Goal: Task Accomplishment & Management: Use online tool/utility

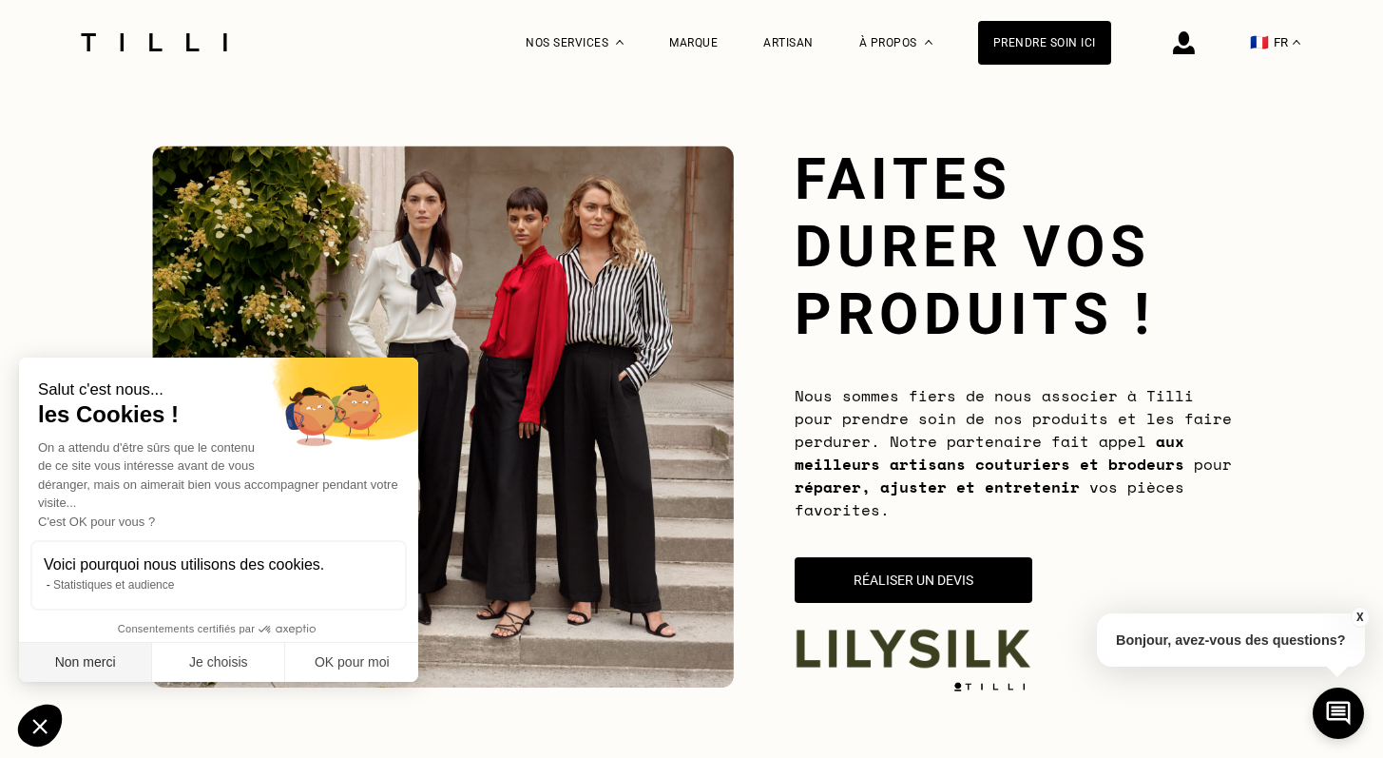
click at [94, 666] on button "Non merci" at bounding box center [85, 663] width 133 height 40
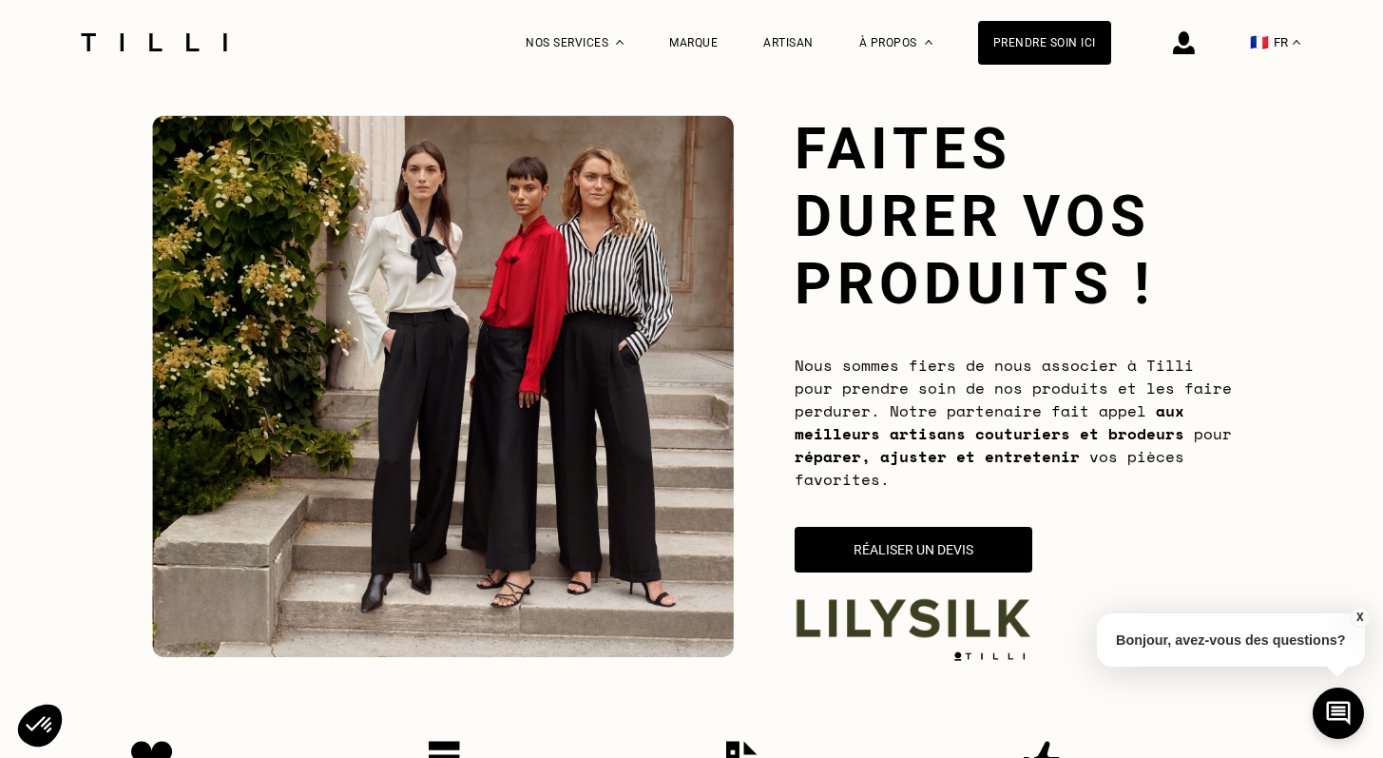
scroll to position [29, 0]
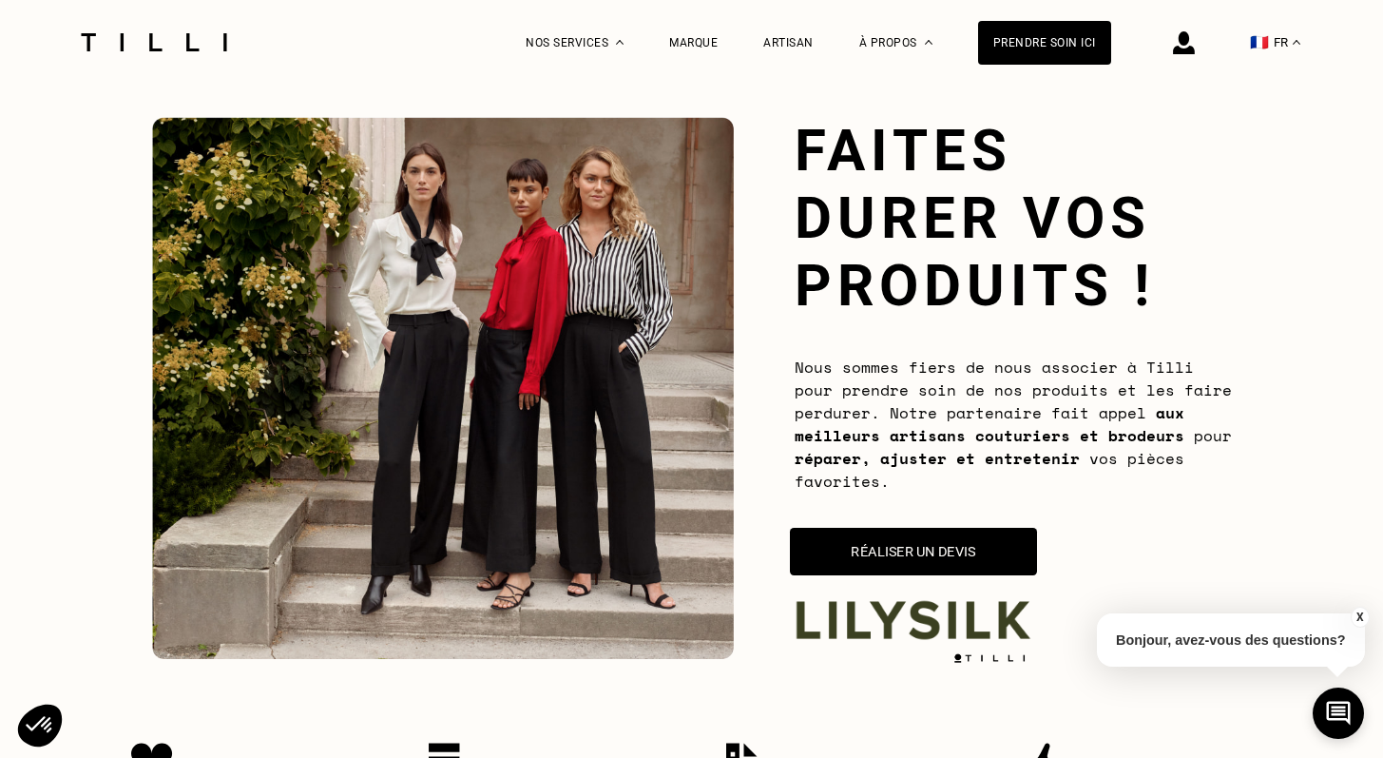
click at [830, 550] on button "Réaliser un devis" at bounding box center [913, 552] width 247 height 48
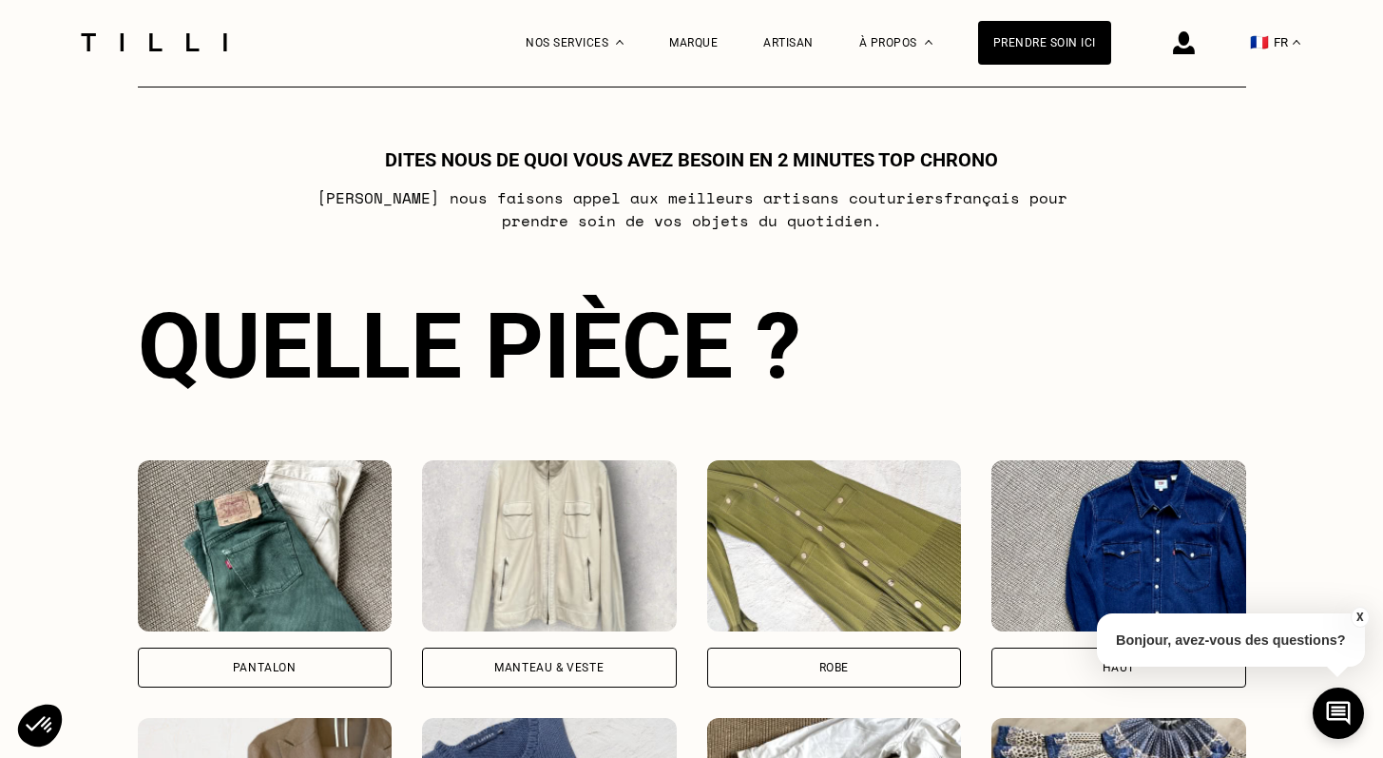
scroll to position [976, 0]
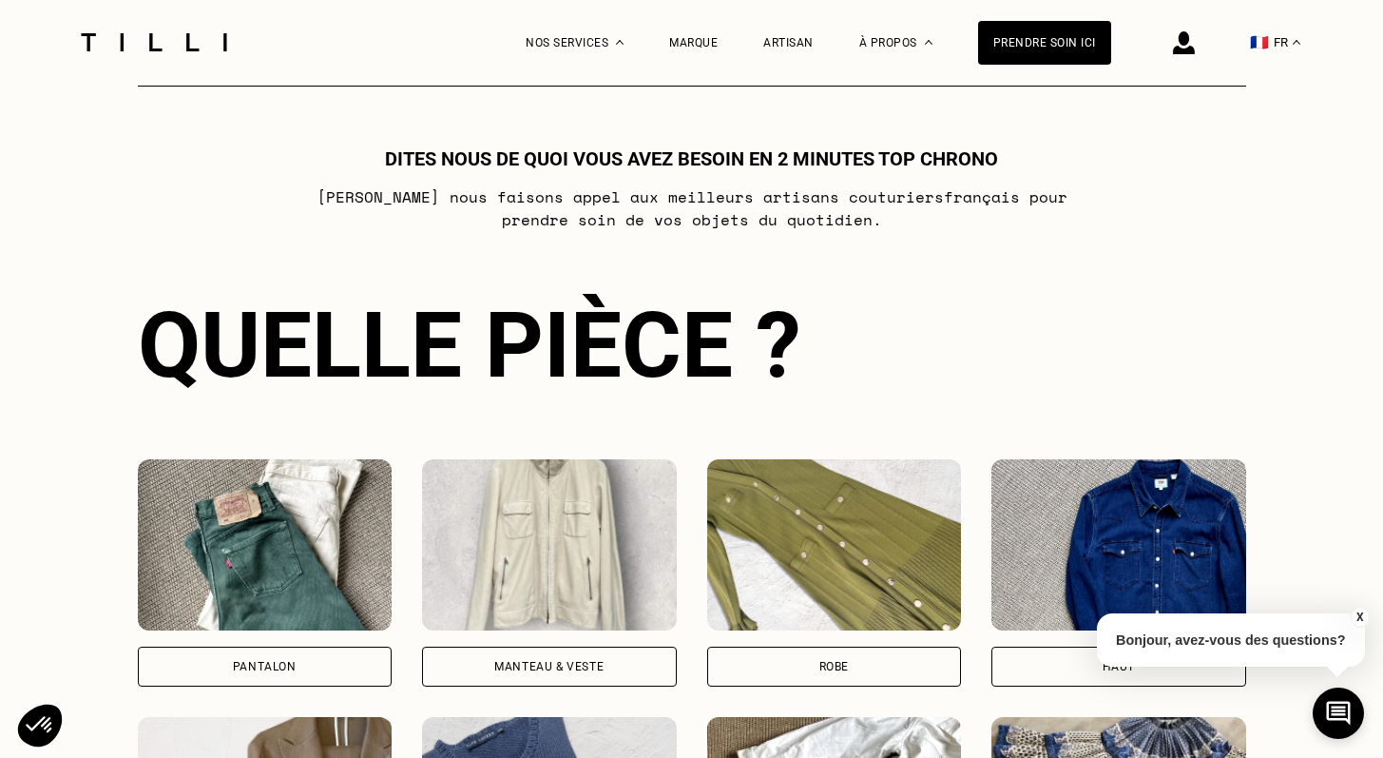
click at [335, 655] on div "Pantalon" at bounding box center [265, 666] width 255 height 40
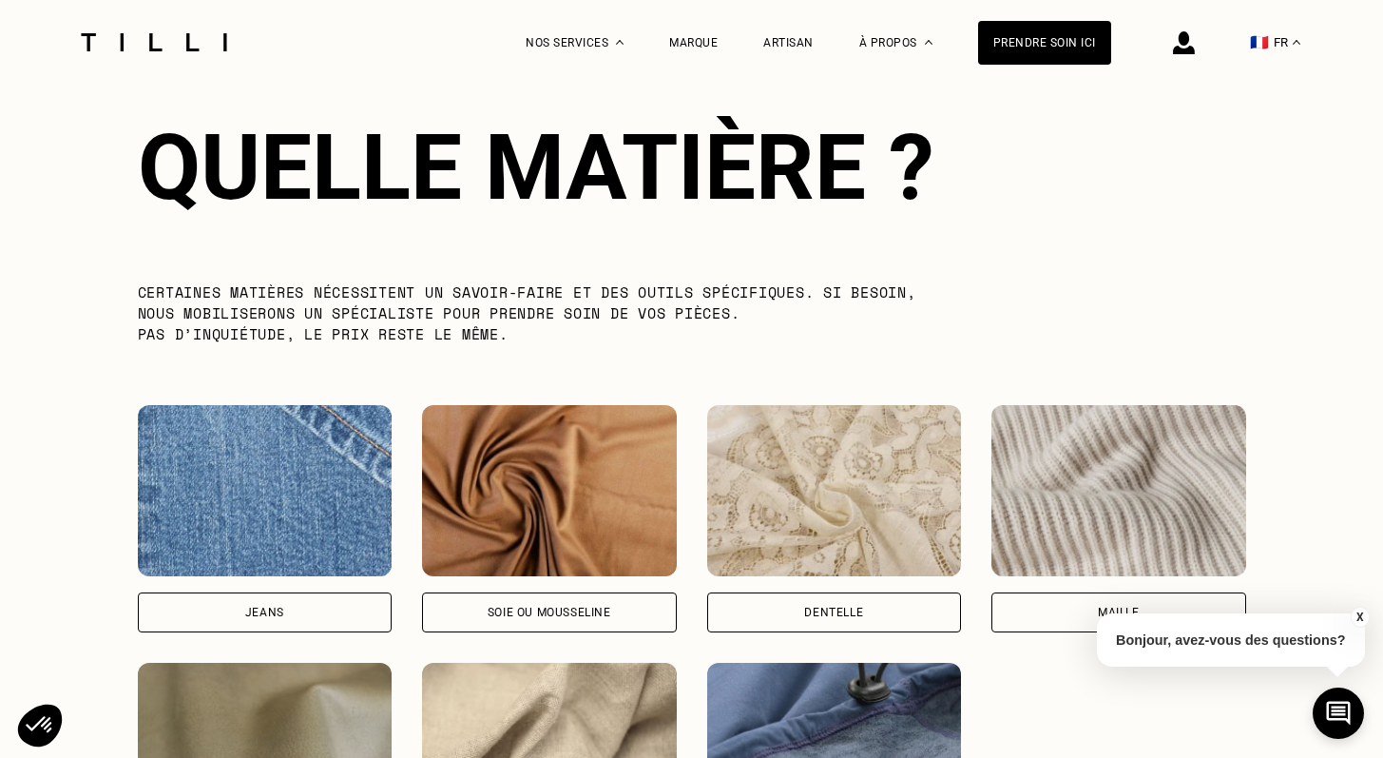
scroll to position [2218, 0]
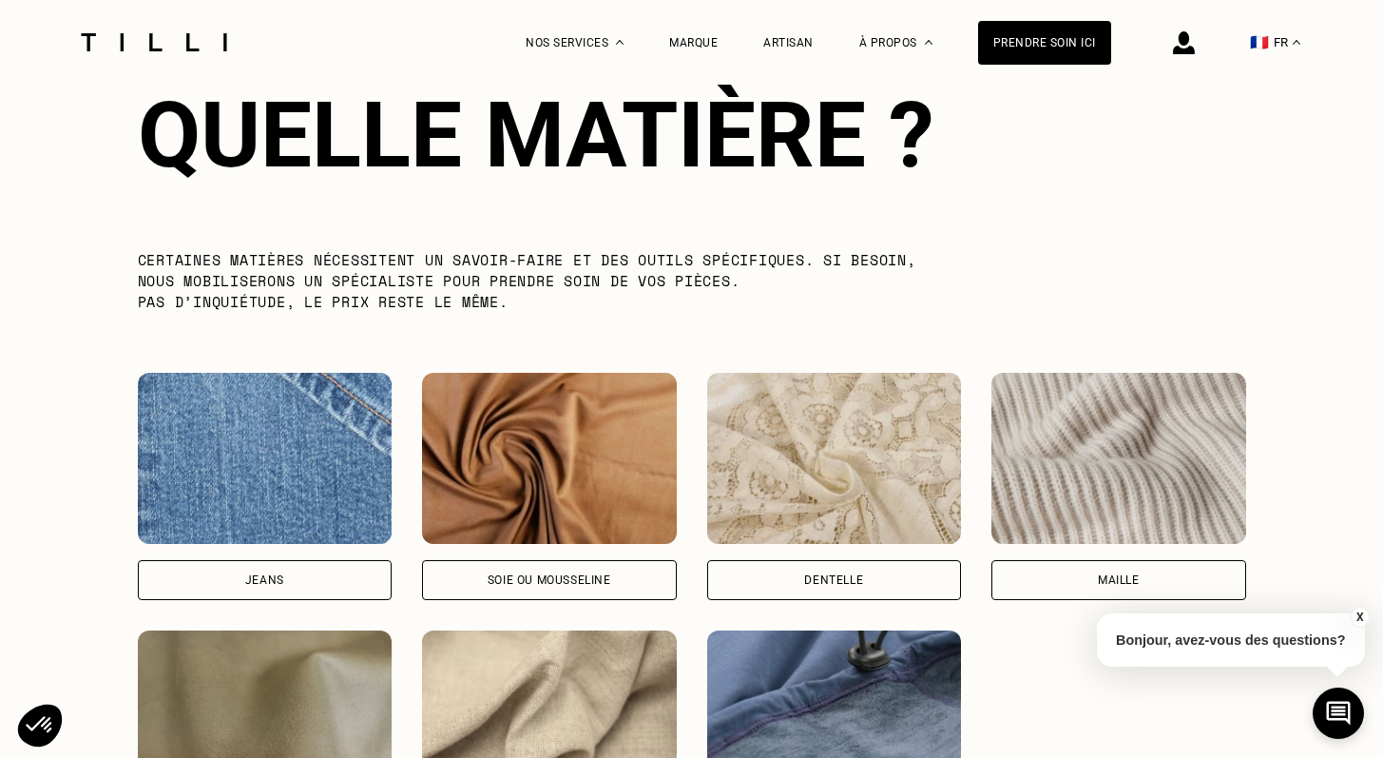
click at [433, 587] on div "Soie ou mousseline" at bounding box center [549, 580] width 255 height 40
select select "FR"
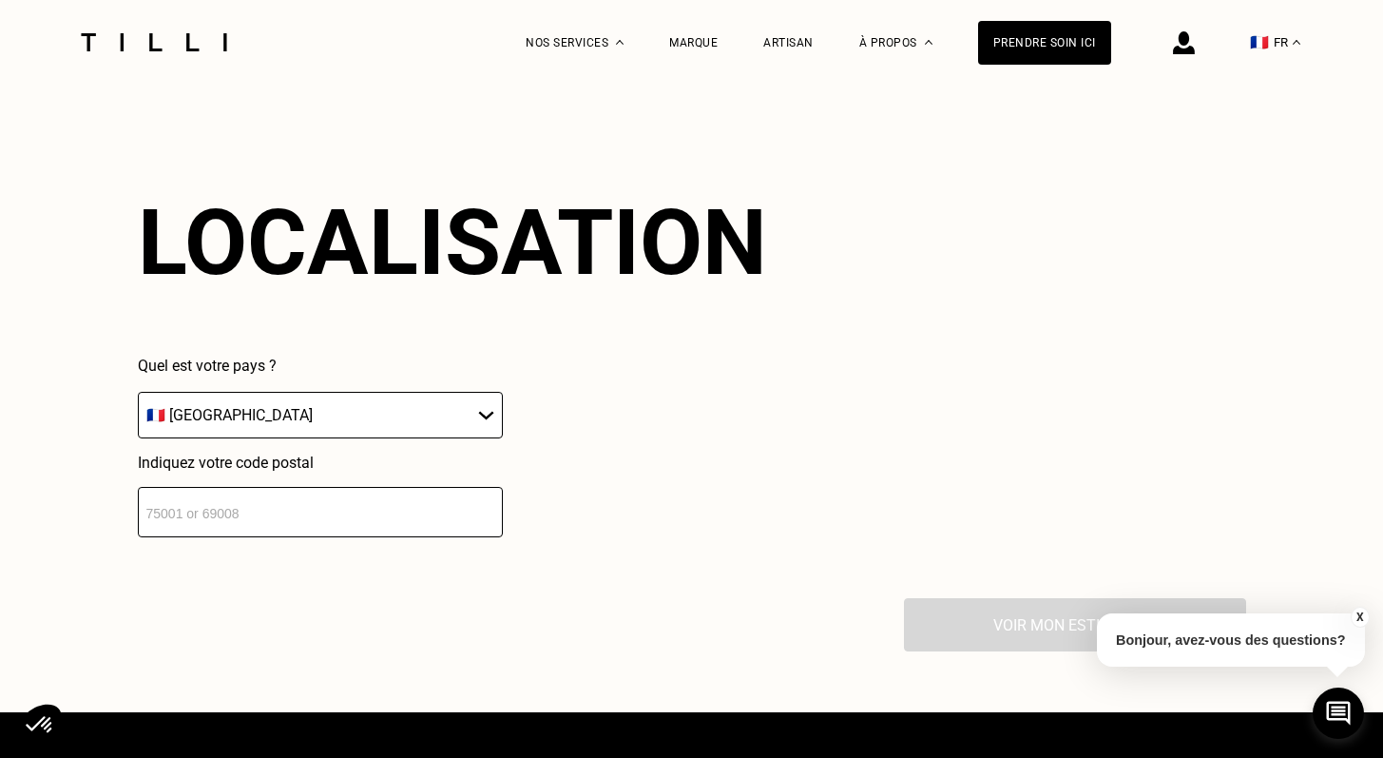
scroll to position [3020, 0]
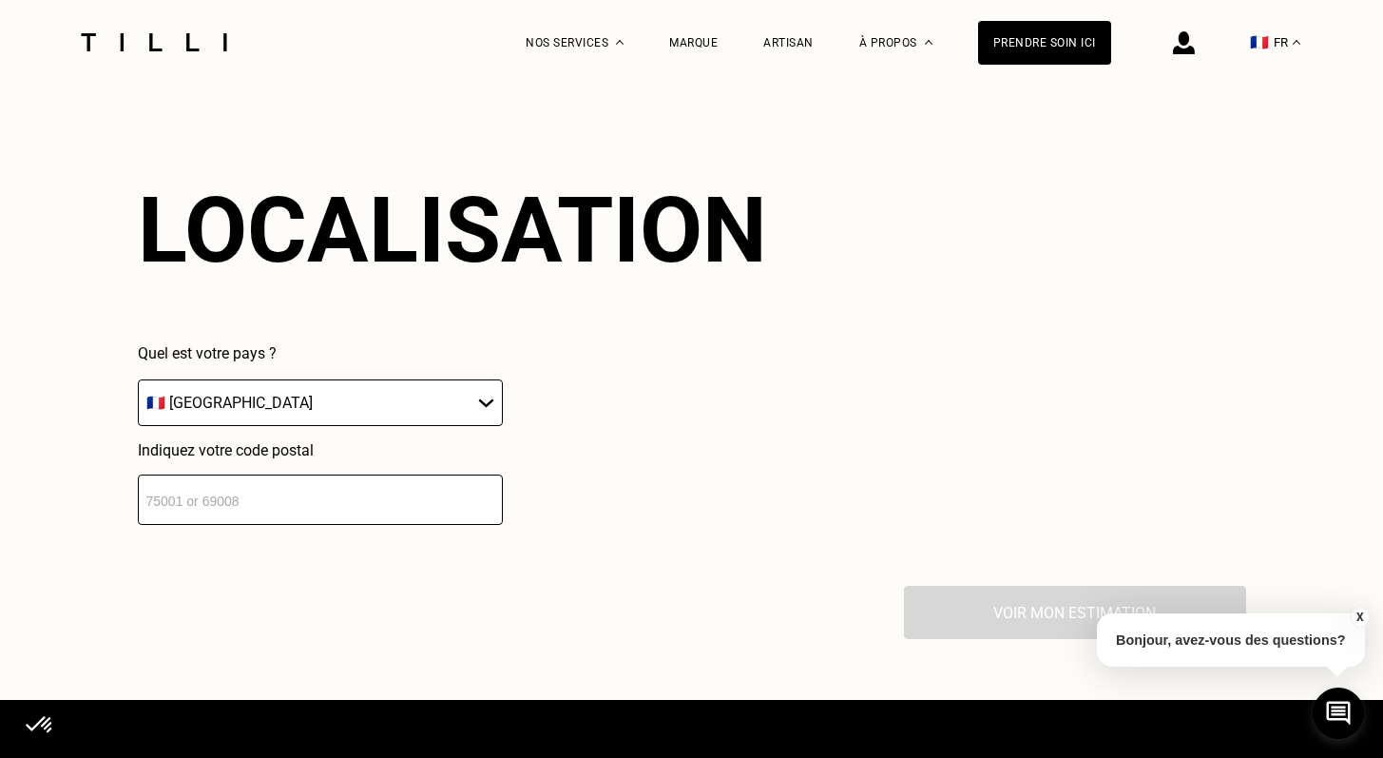
click at [236, 519] on input "number" at bounding box center [320, 499] width 365 height 50
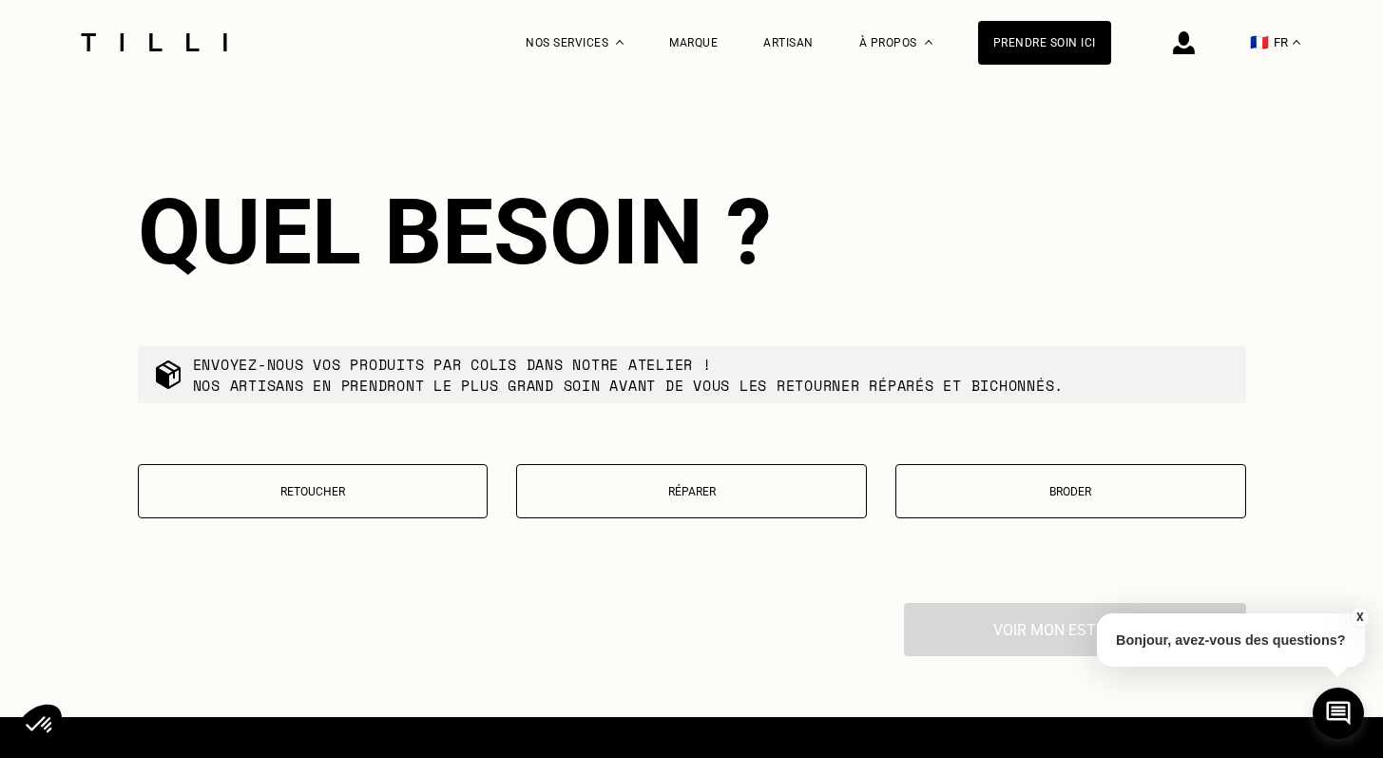
scroll to position [3490, 0]
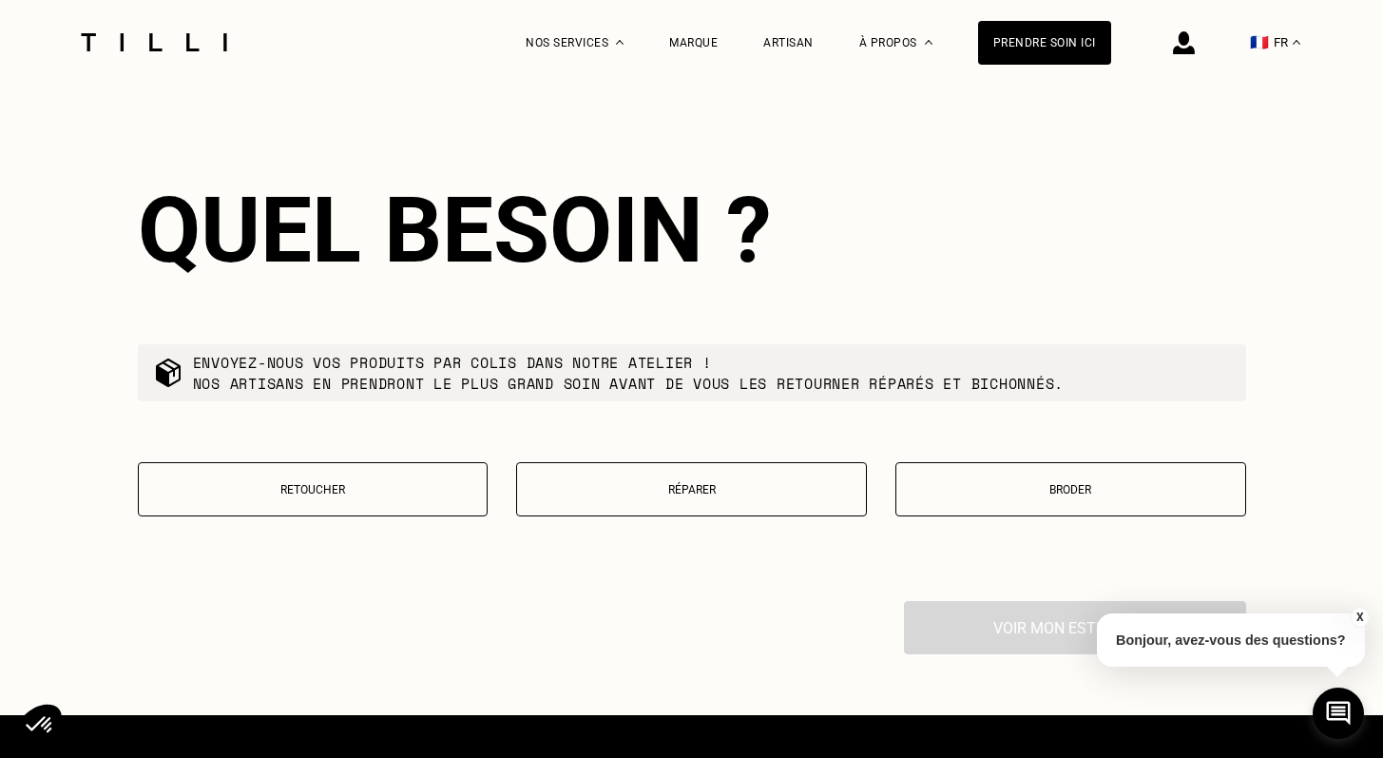
type input "01100"
click at [351, 501] on button "Retoucher" at bounding box center [313, 489] width 351 height 54
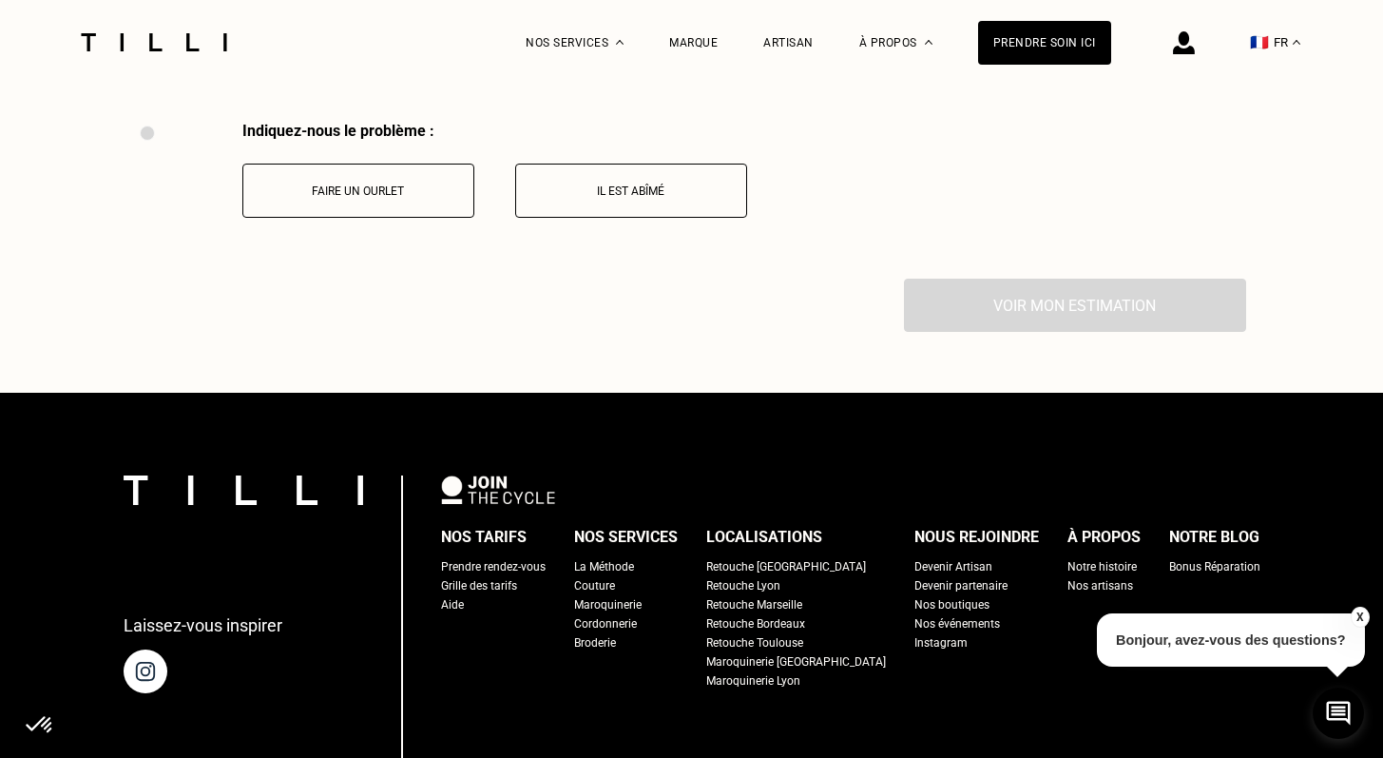
scroll to position [3975, 0]
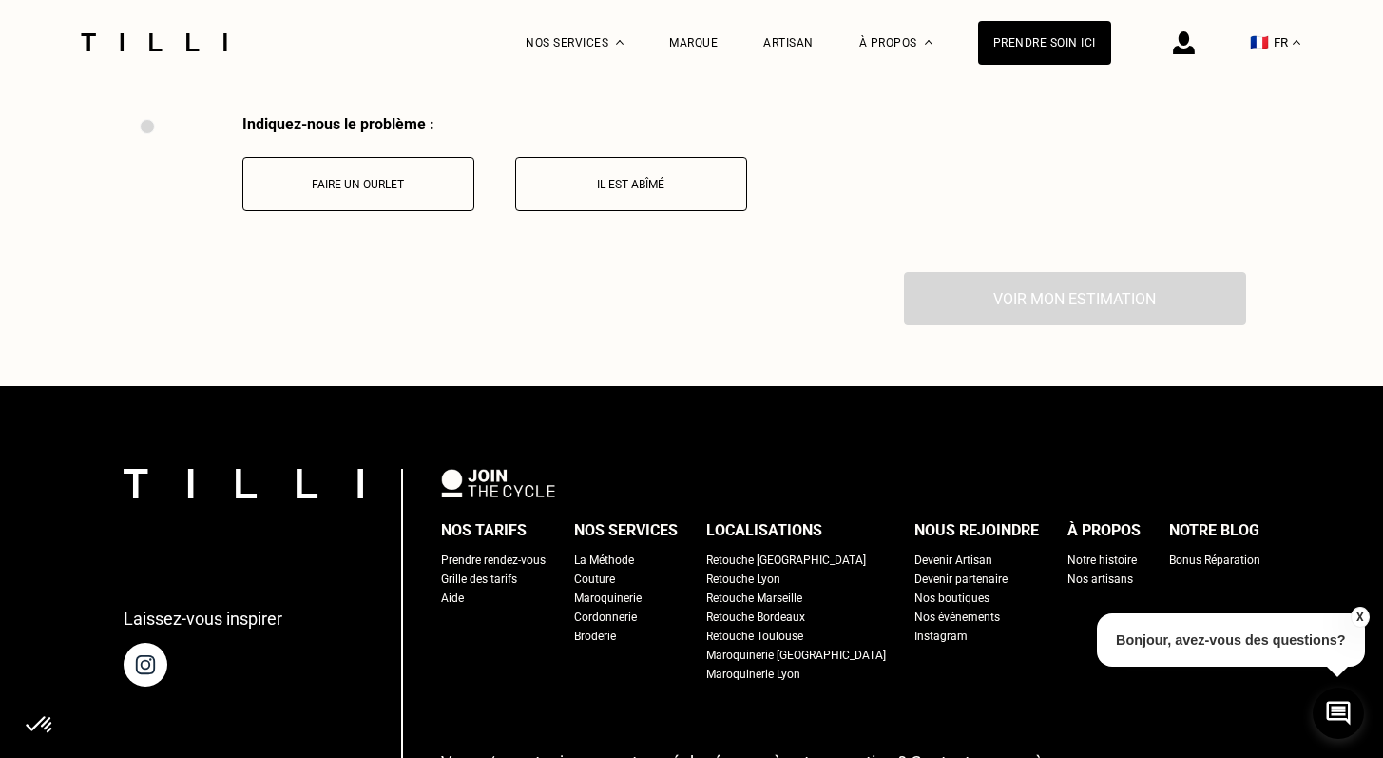
click at [341, 199] on button "Faire un ourlet" at bounding box center [358, 184] width 232 height 54
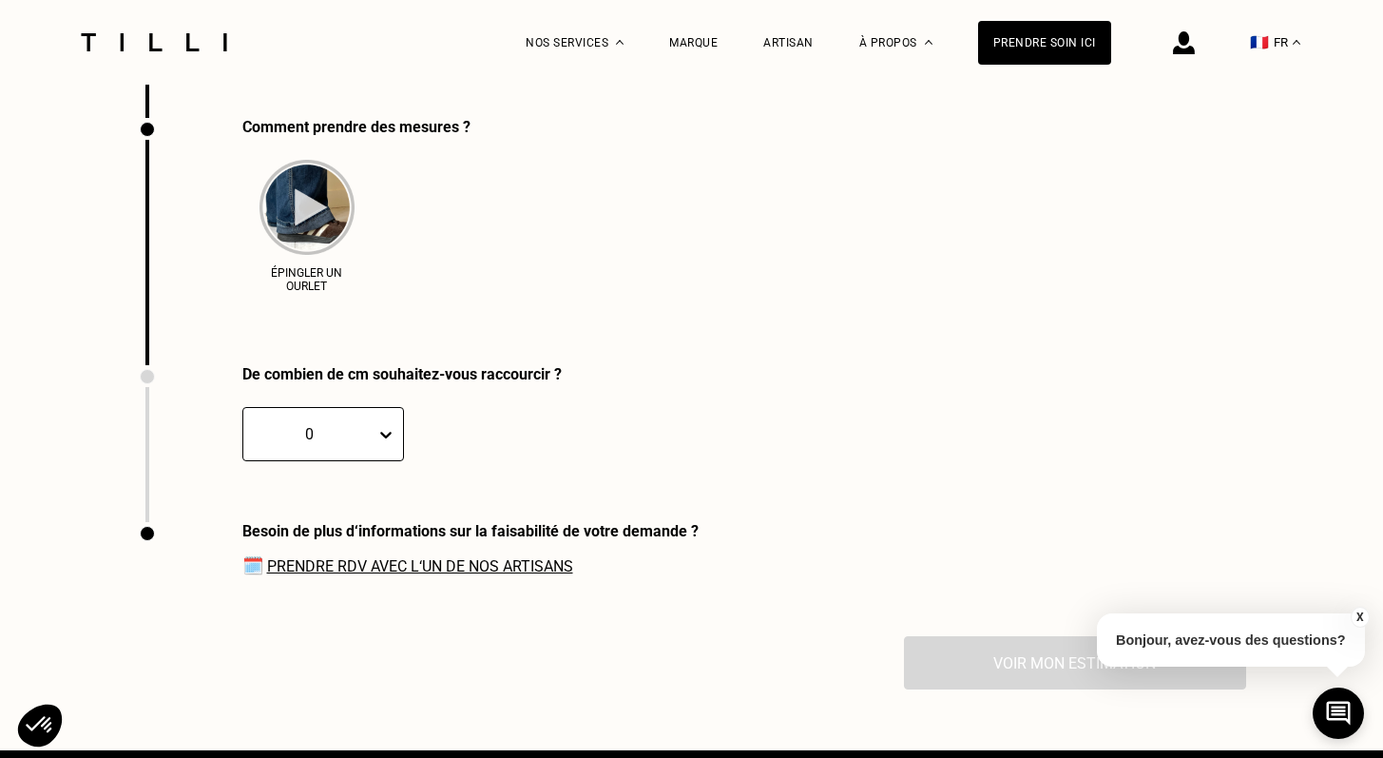
scroll to position [4132, 0]
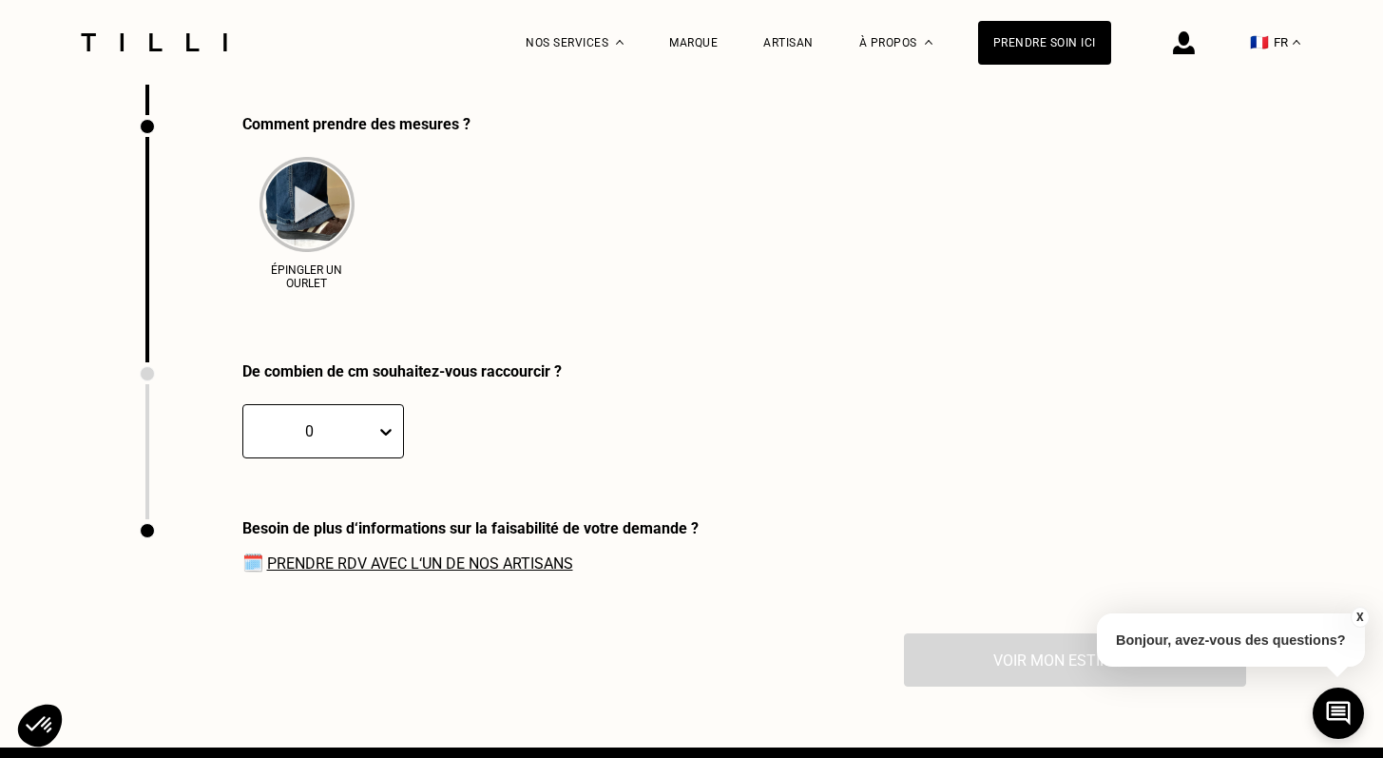
click at [317, 442] on div at bounding box center [309, 431] width 113 height 22
click at [276, 556] on div "3" at bounding box center [279, 557] width 75 height 35
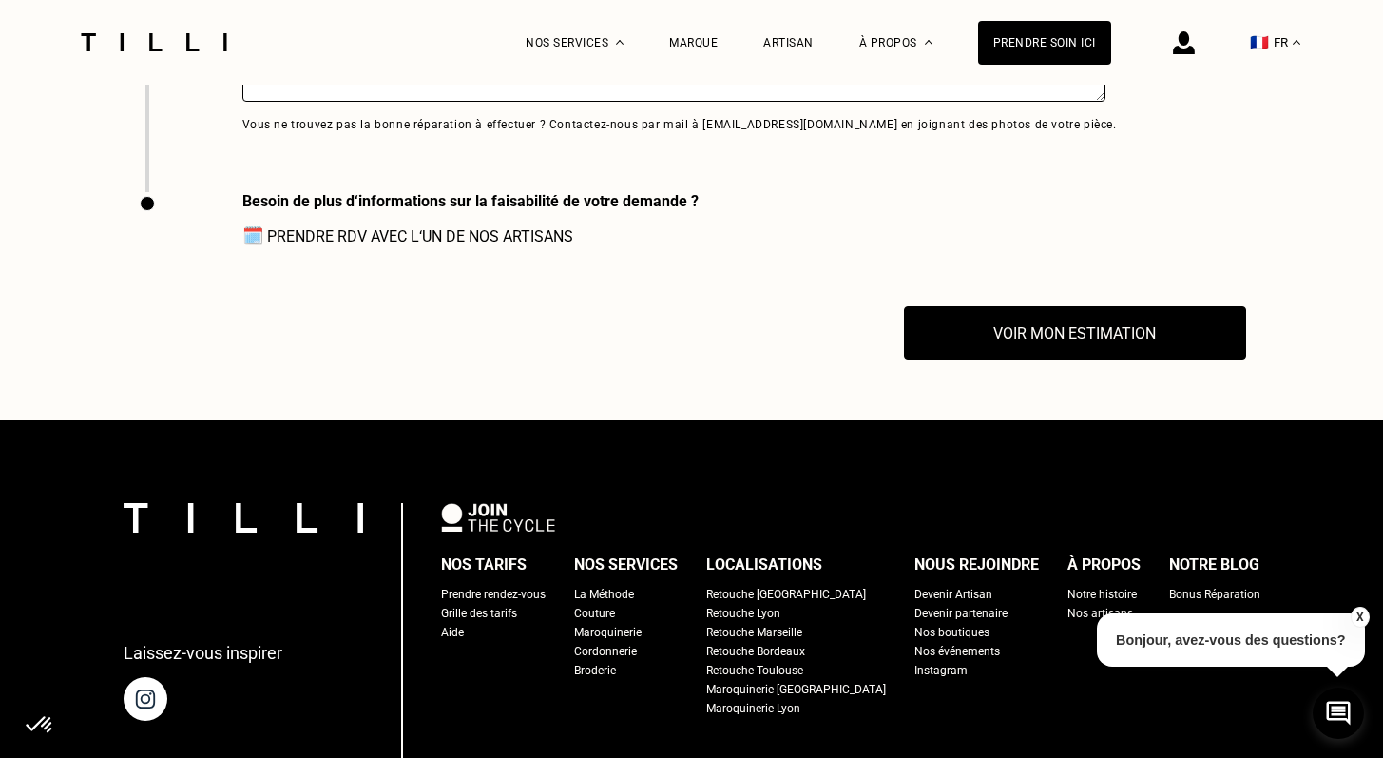
scroll to position [4728, 0]
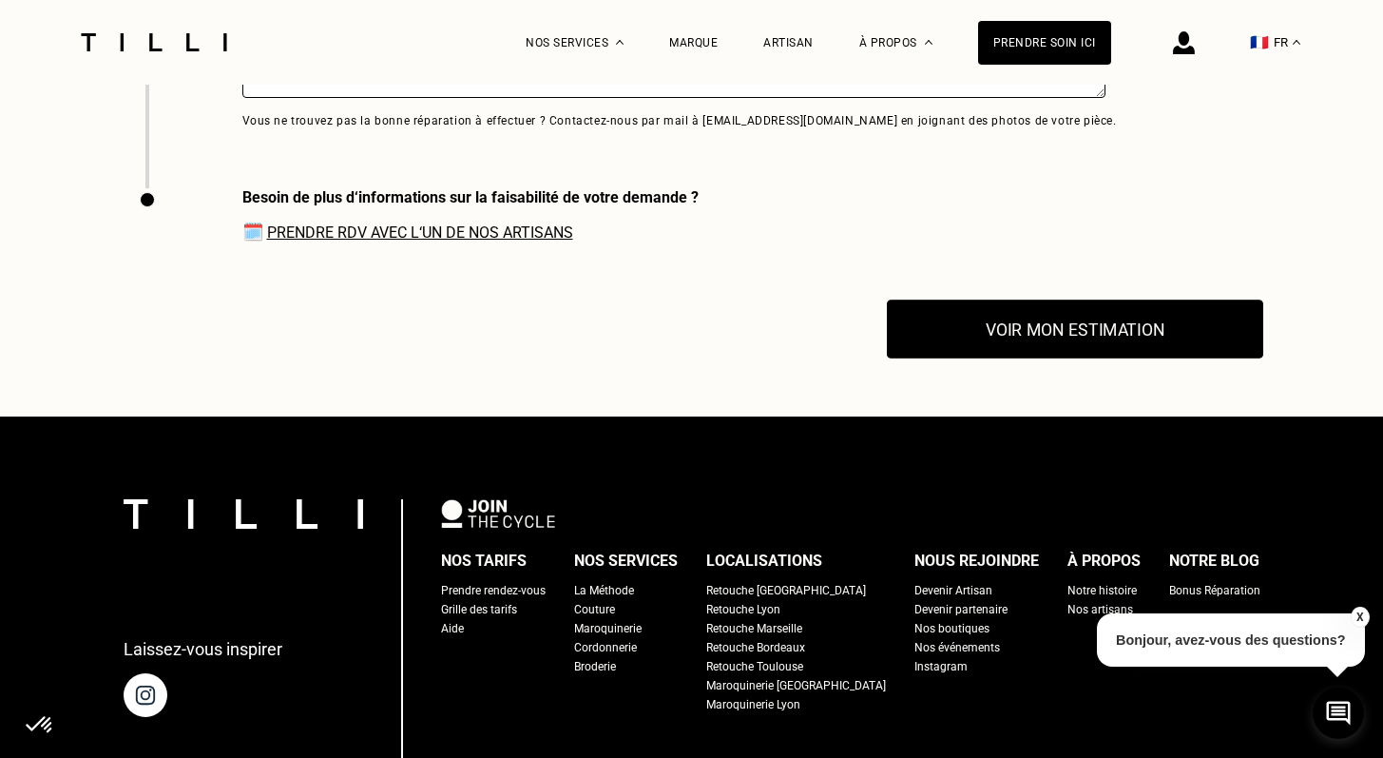
click at [1048, 336] on button "Voir mon estimation" at bounding box center [1075, 328] width 376 height 59
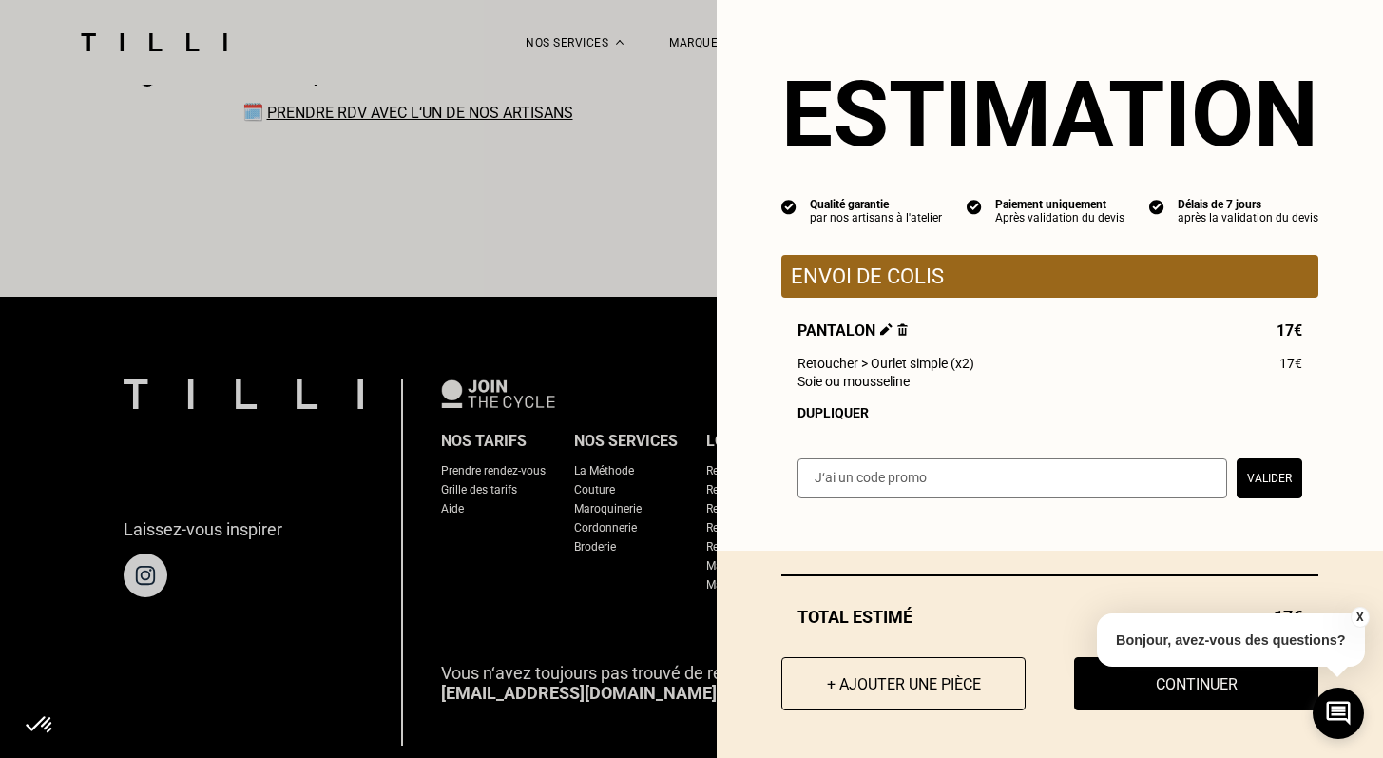
scroll to position [5009, 0]
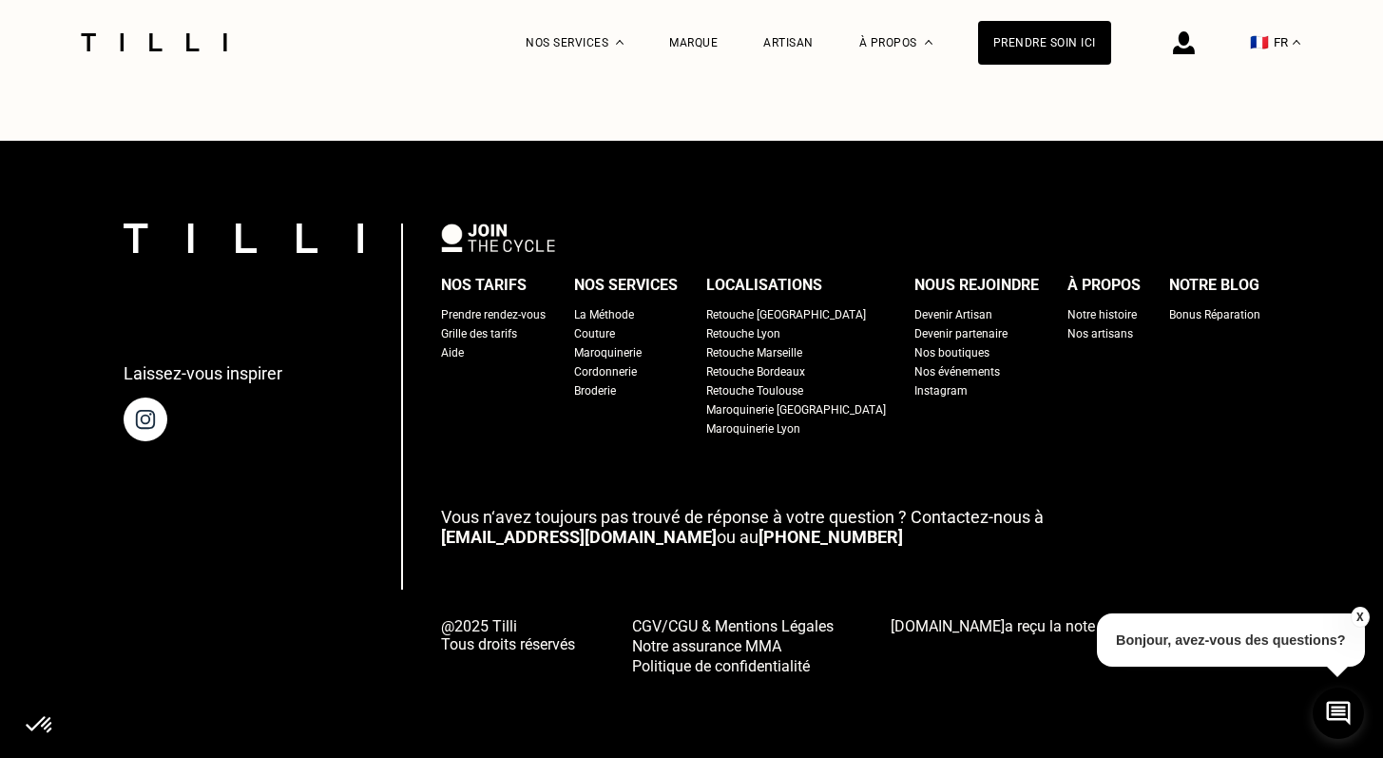
click at [1358, 614] on button "X" at bounding box center [1359, 616] width 19 height 21
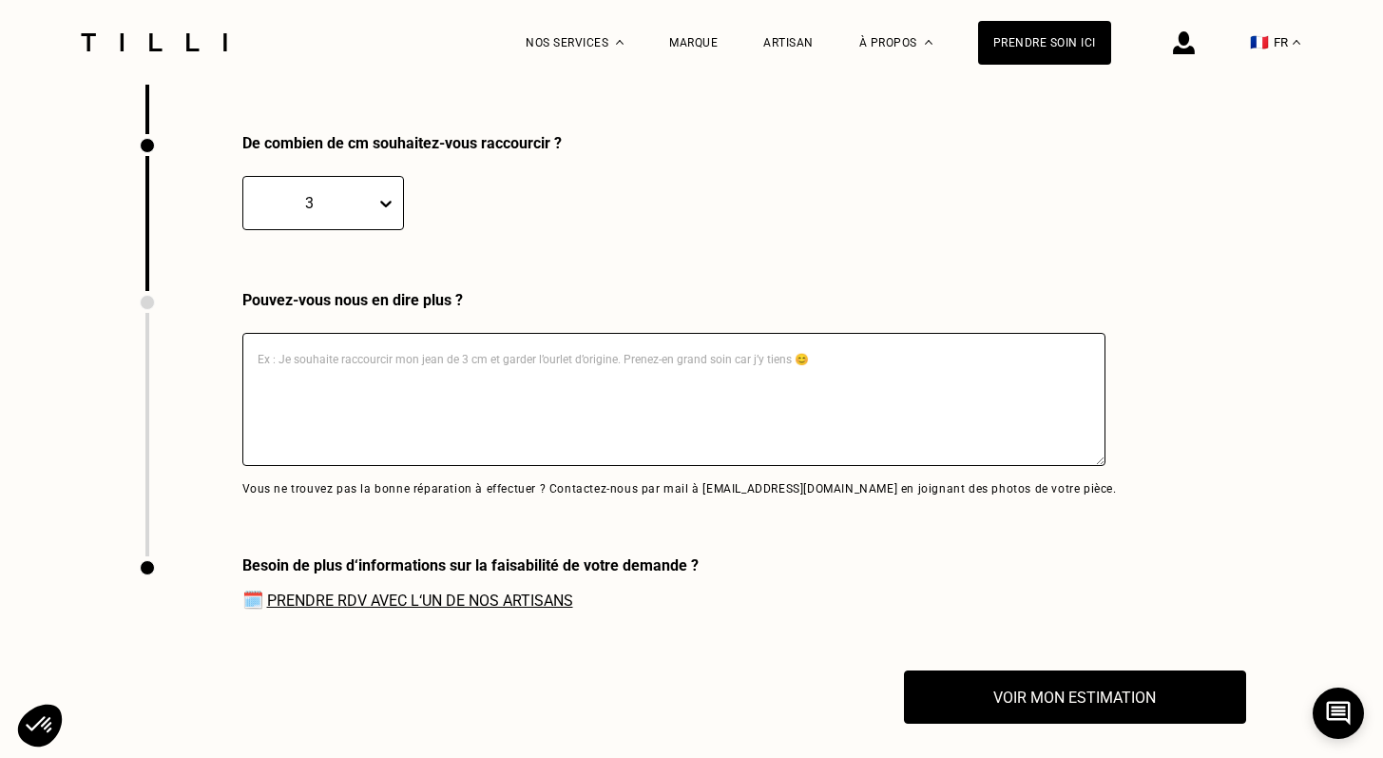
scroll to position [4361, 0]
click at [437, 601] on link "Prendre RDV avec l‘un de nos artisans" at bounding box center [420, 599] width 306 height 18
